Goal: Task Accomplishment & Management: Use online tool/utility

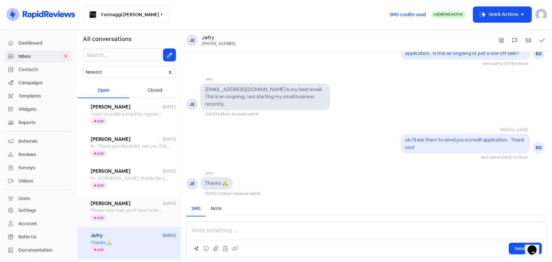
click at [141, 200] on span "[PERSON_NAME]" at bounding box center [127, 203] width 72 height 7
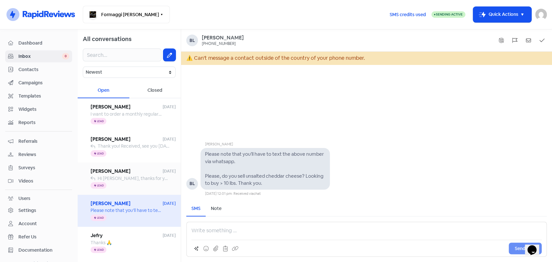
click at [135, 183] on div "Icon For Thunder Lead" at bounding box center [133, 186] width 85 height 8
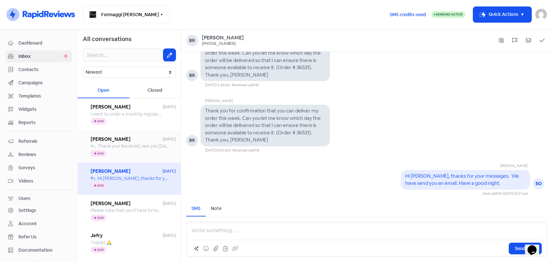
click at [139, 154] on div "Icon For Thunder Lead" at bounding box center [133, 154] width 85 height 8
